Goal: Information Seeking & Learning: Learn about a topic

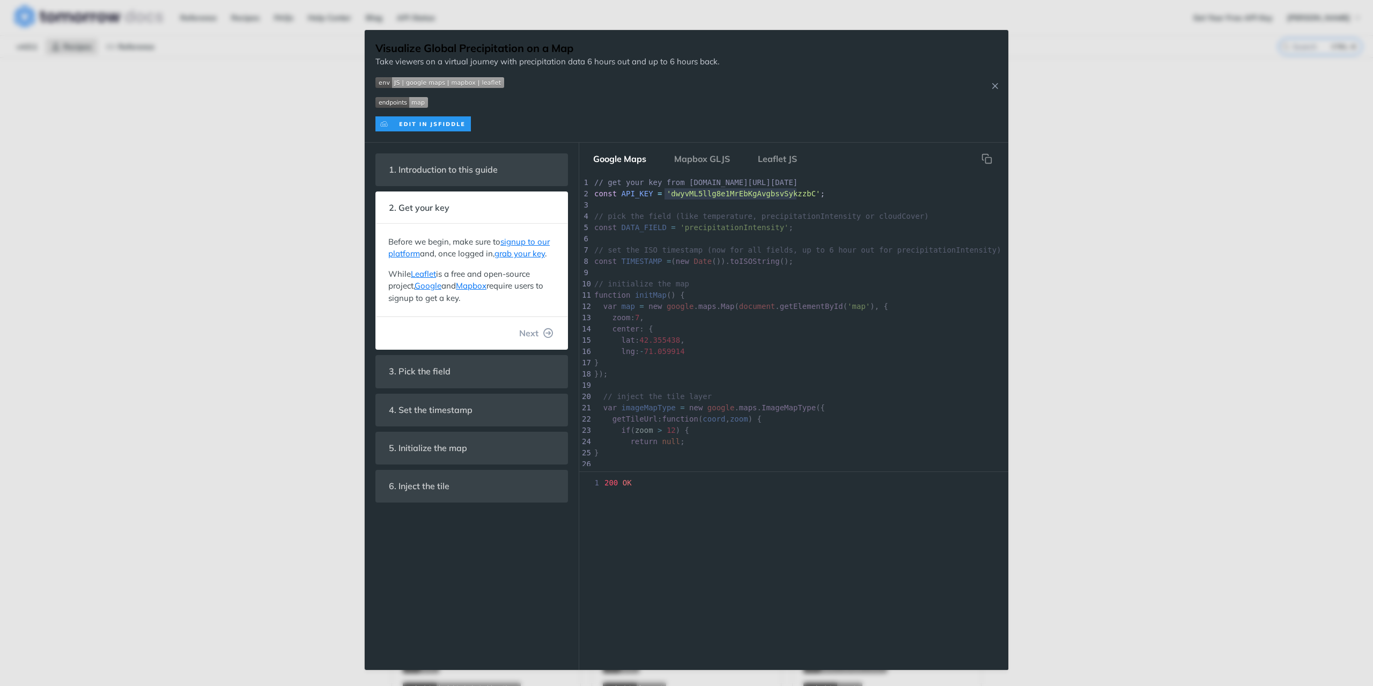
scroll to position [107, 0]
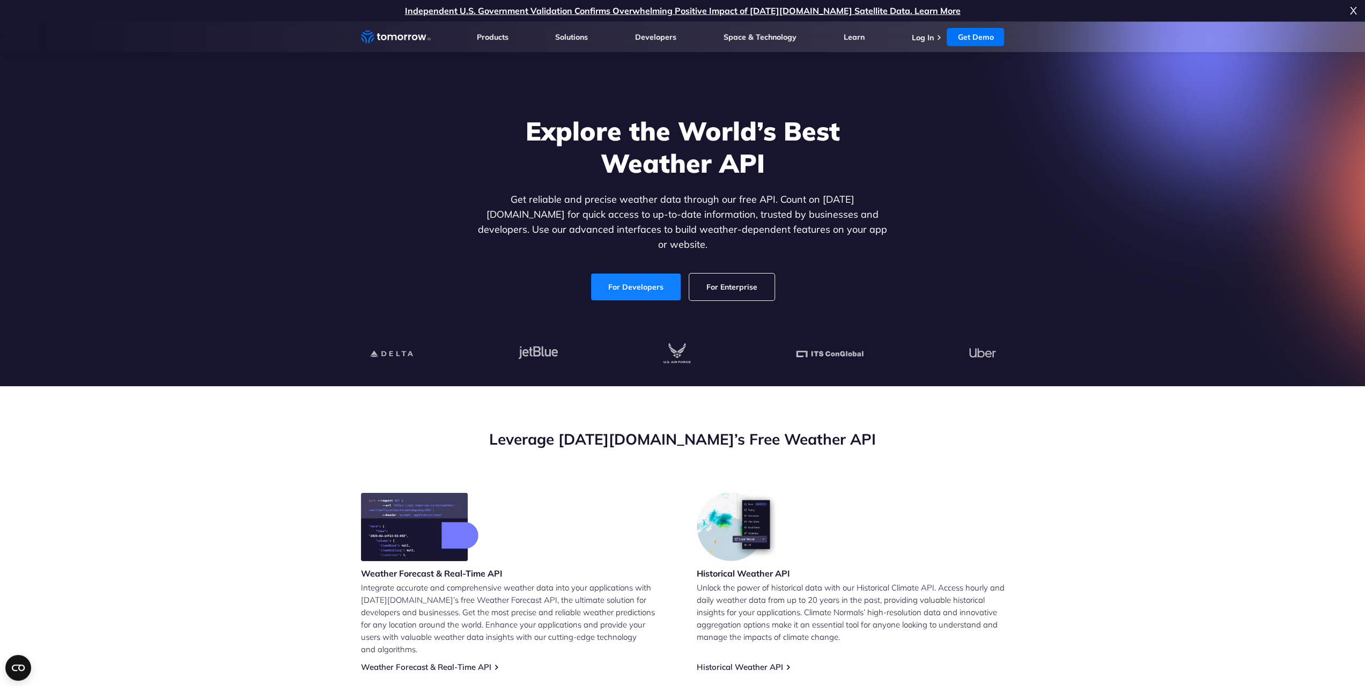
click at [623, 275] on link "For Developers" at bounding box center [636, 287] width 90 height 27
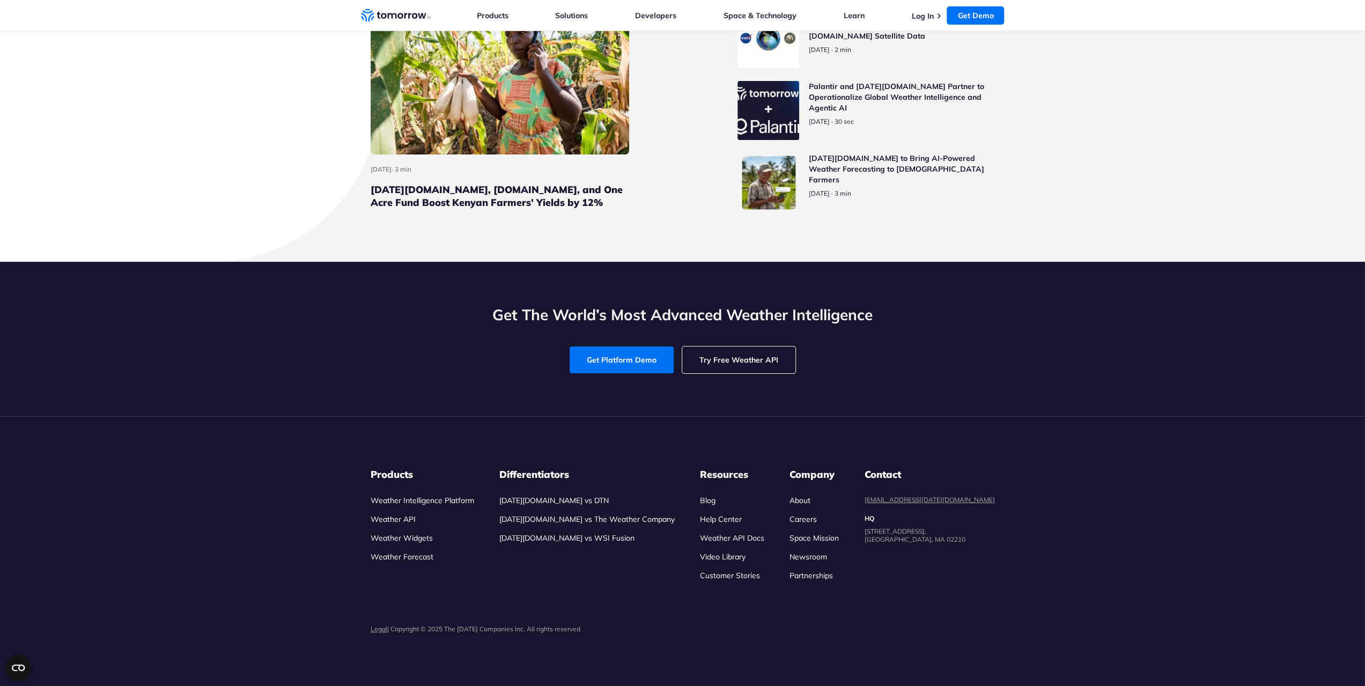
scroll to position [4697, 0]
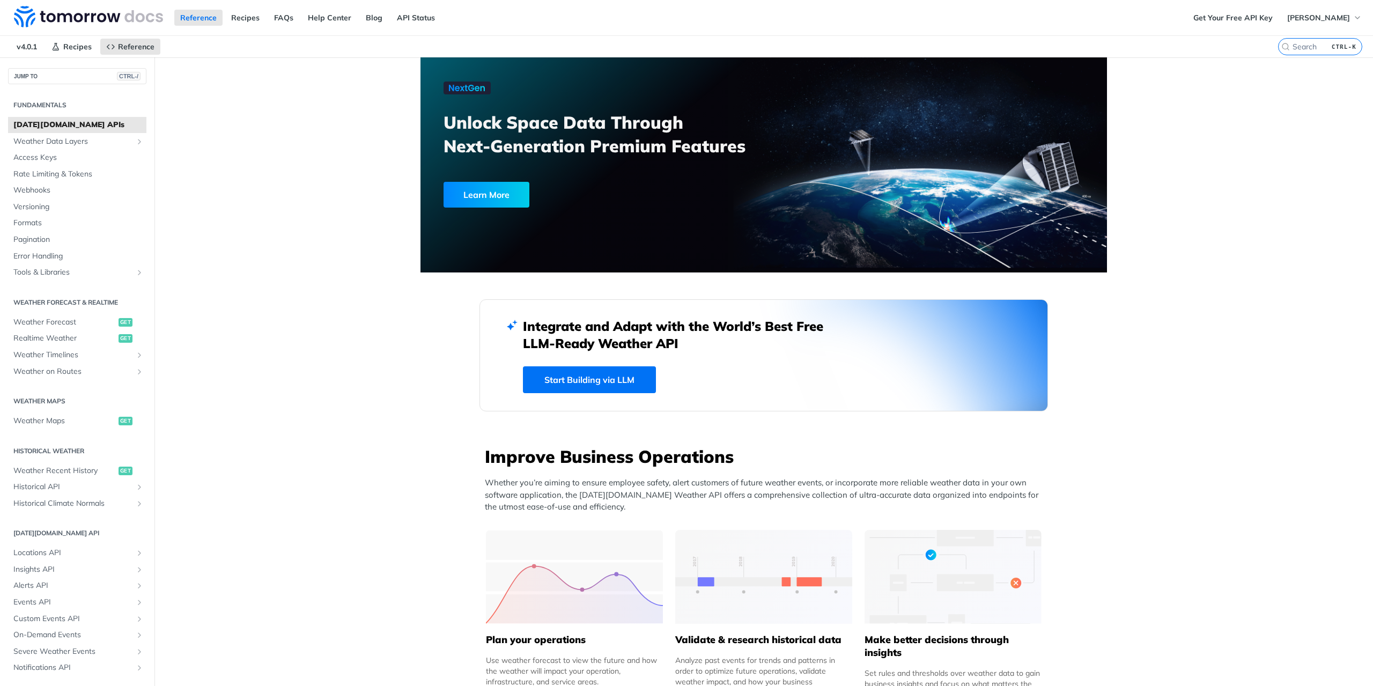
scroll to position [1074, 0]
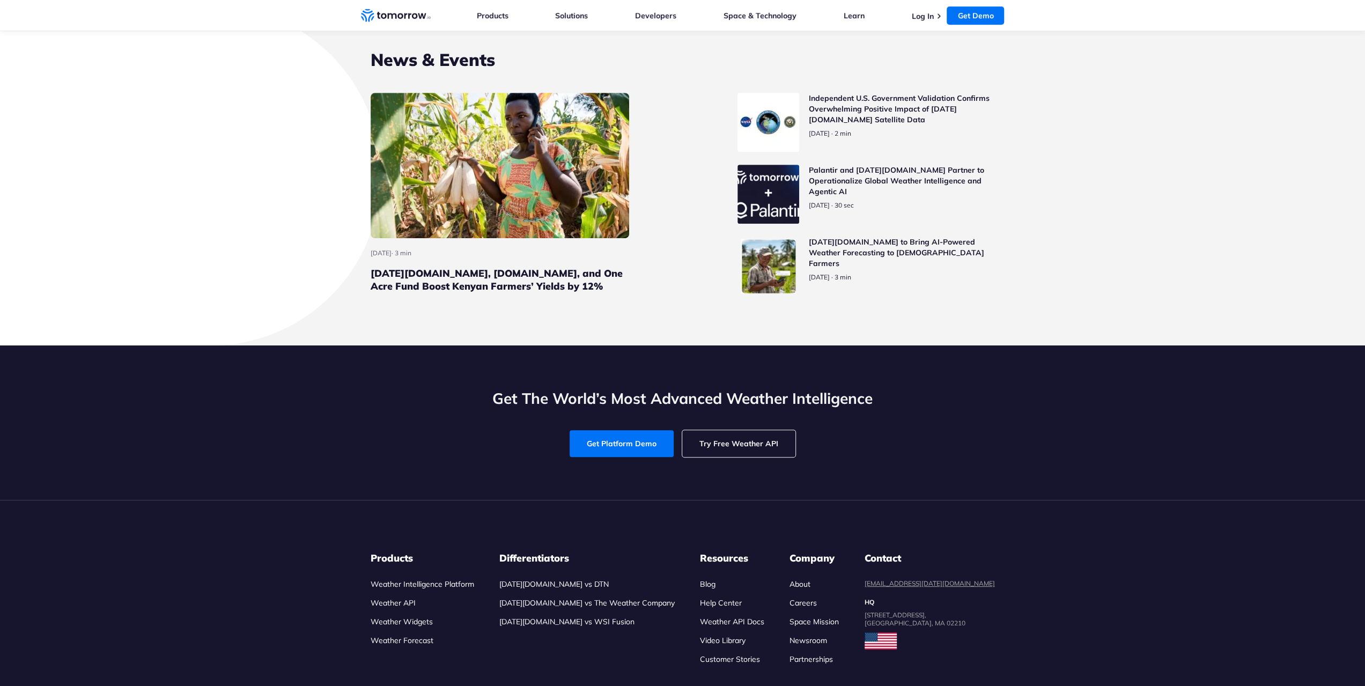
scroll to position [4823, 0]
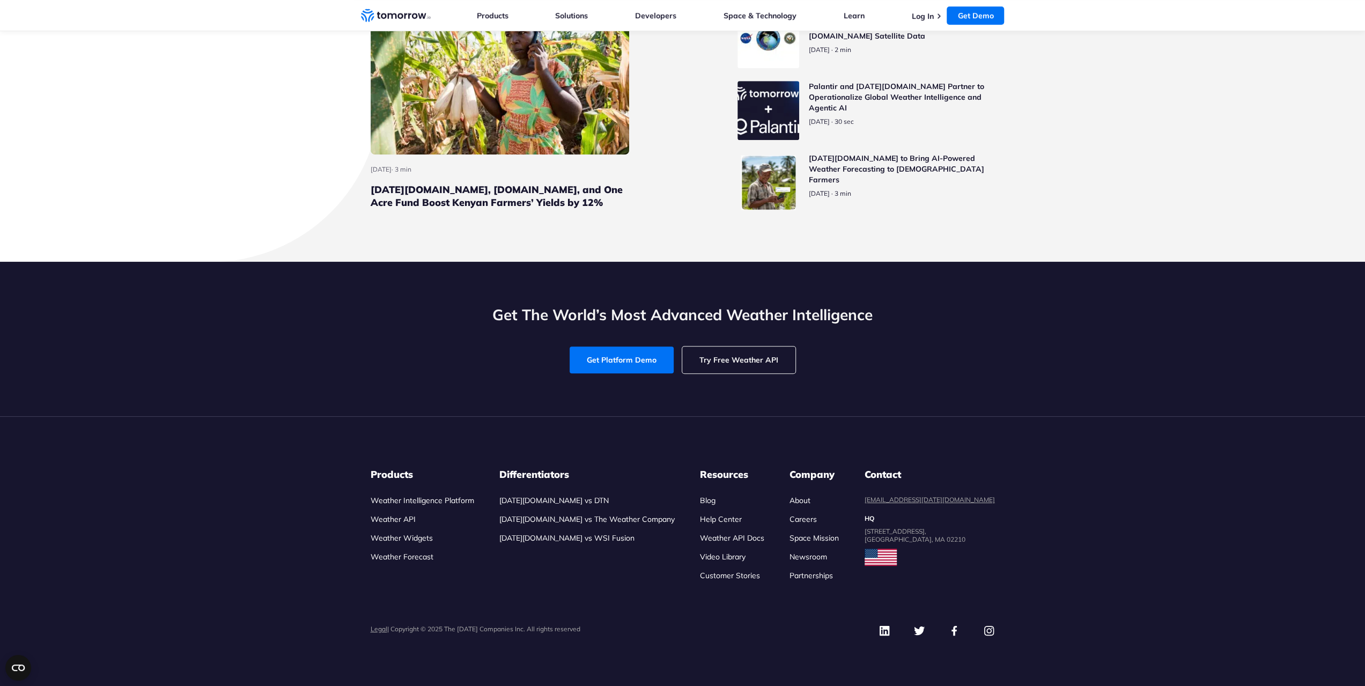
click at [395, 519] on link "Weather API" at bounding box center [393, 519] width 45 height 10
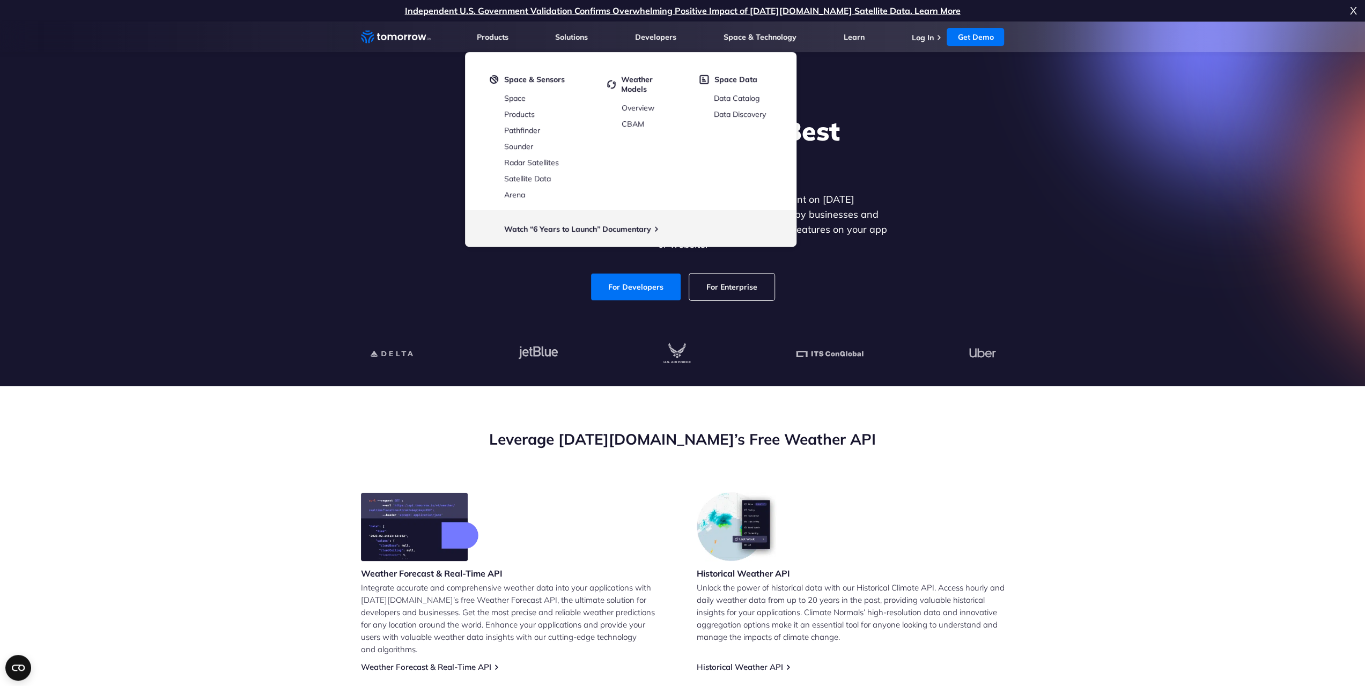
click at [894, 113] on div "Explore the World’s Best Weather API Get reliable and precise weather data thro…" at bounding box center [682, 208] width 661 height 228
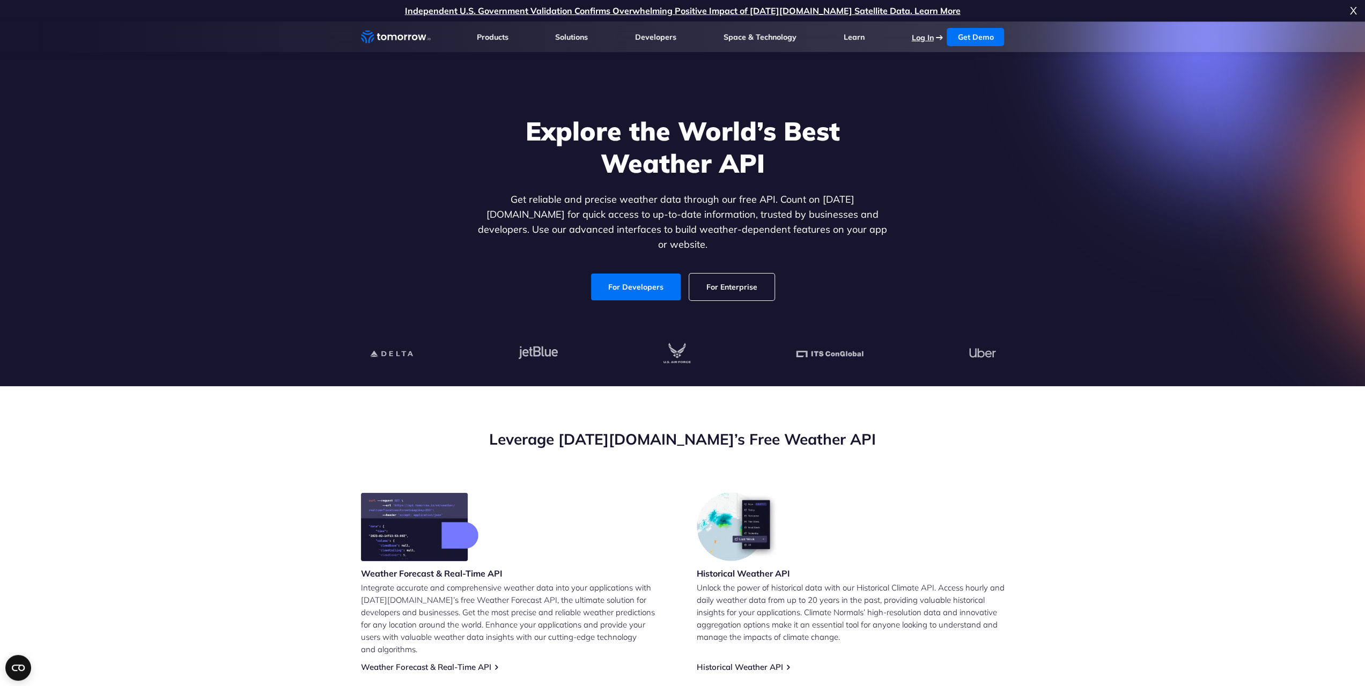
click at [925, 33] on link "Log In" at bounding box center [922, 38] width 22 height 10
